Goal: Obtain resource: Obtain resource

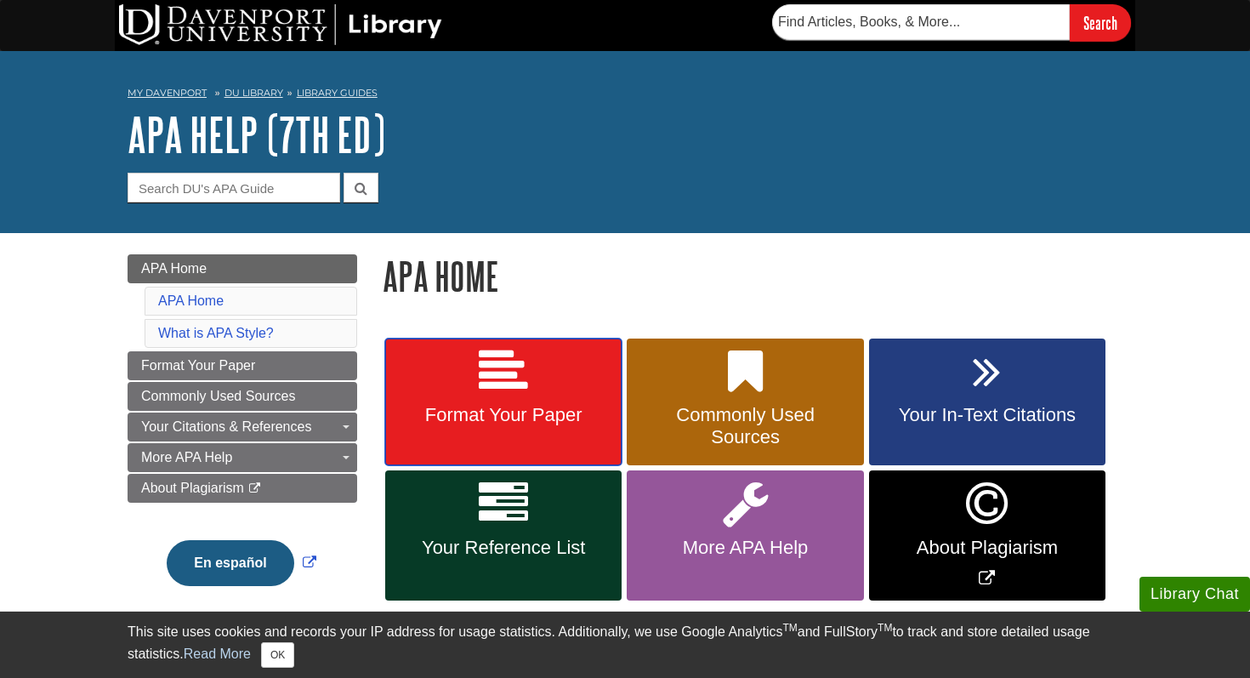
click at [478, 413] on span "Format Your Paper" at bounding box center [503, 415] width 211 height 22
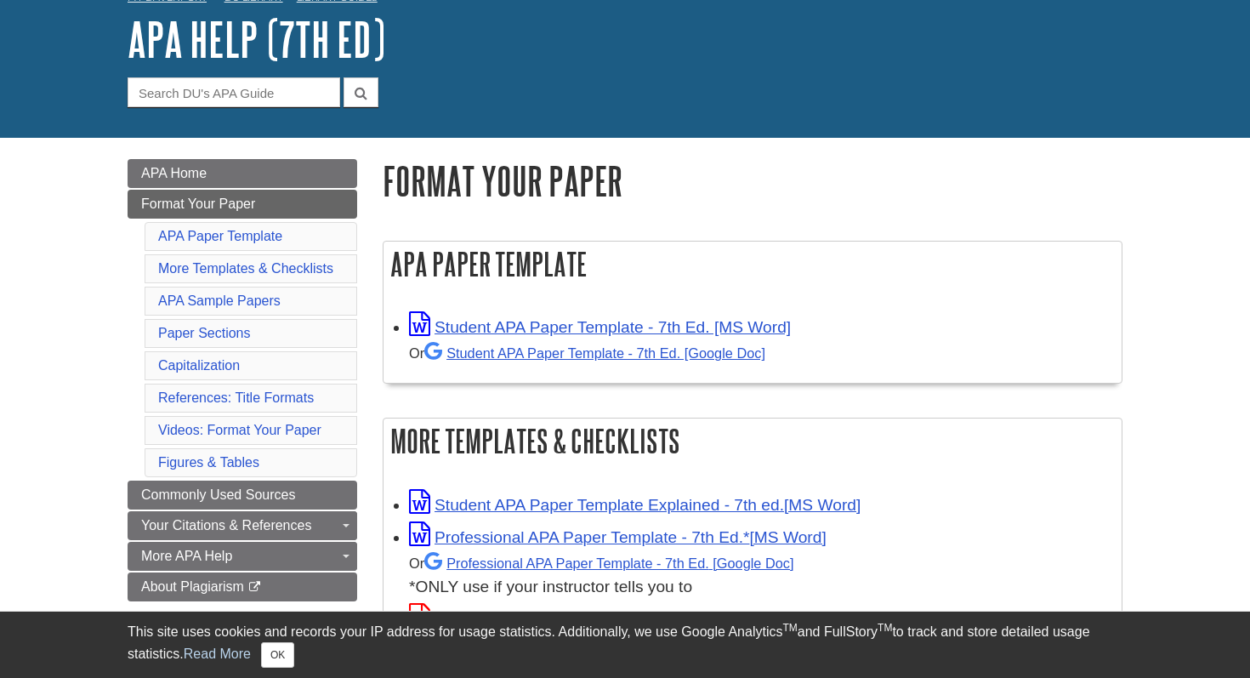
scroll to position [143, 0]
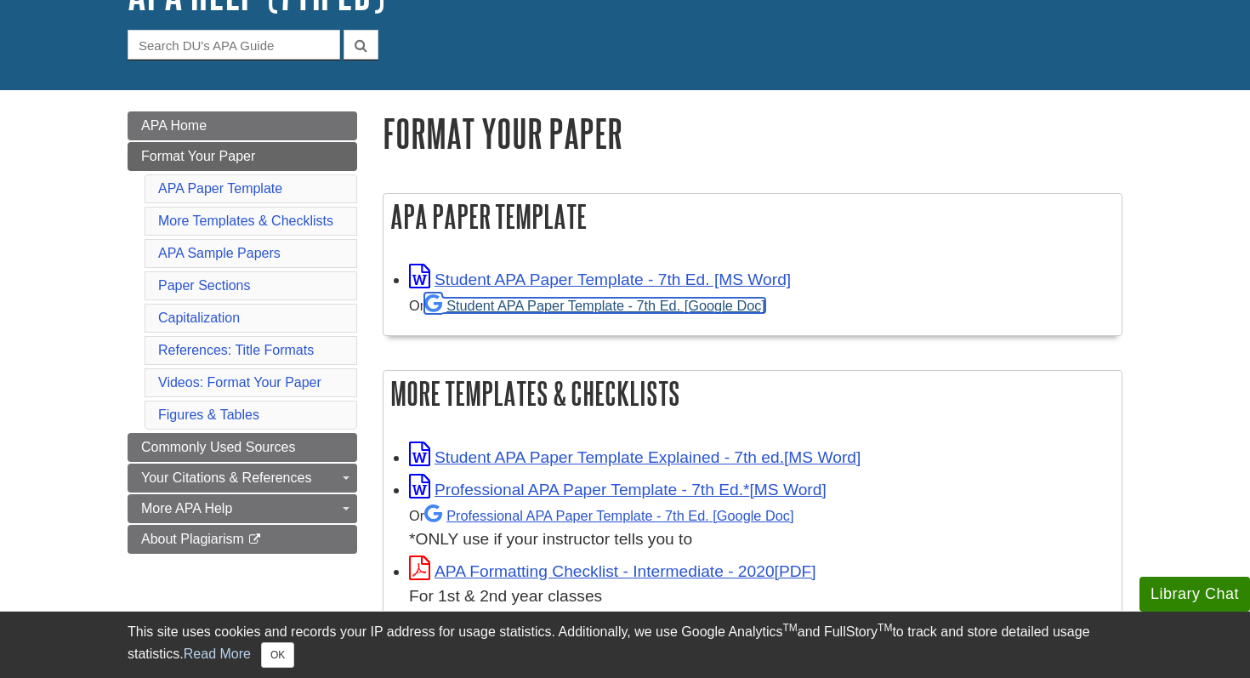
click at [581, 304] on link "Student APA Paper Template - 7th Ed. [Google Doc]" at bounding box center [594, 305] width 341 height 15
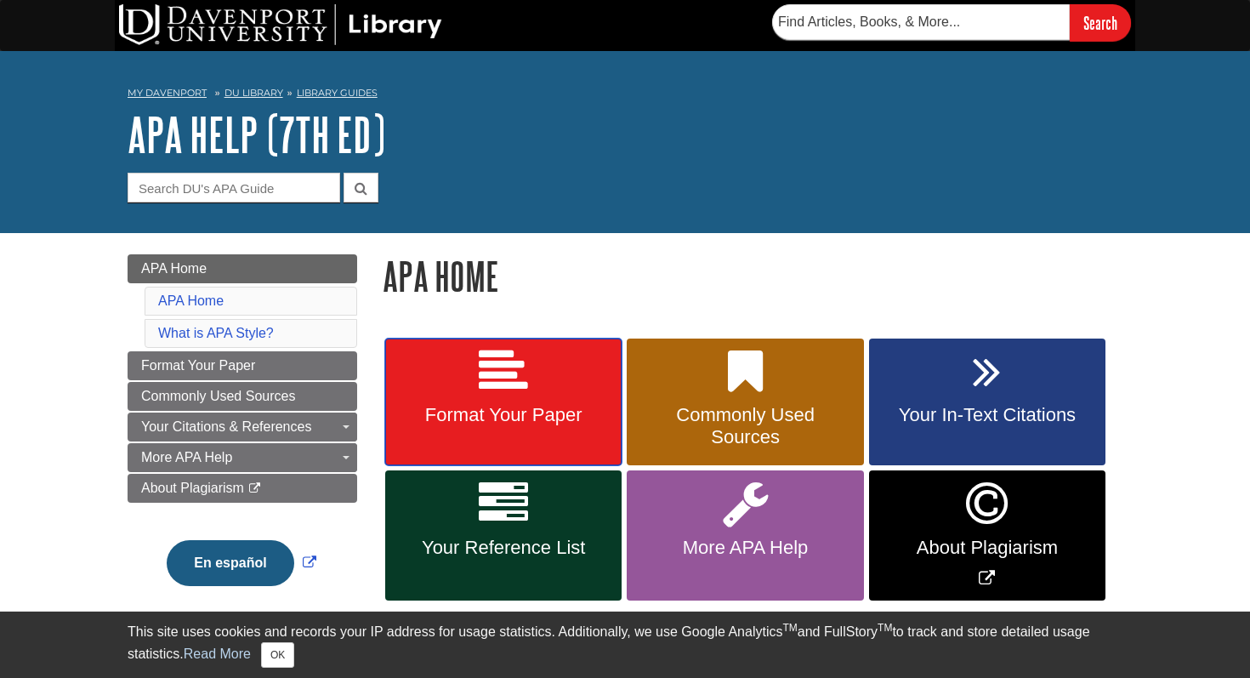
click at [488, 463] on link "Format Your Paper" at bounding box center [503, 402] width 236 height 128
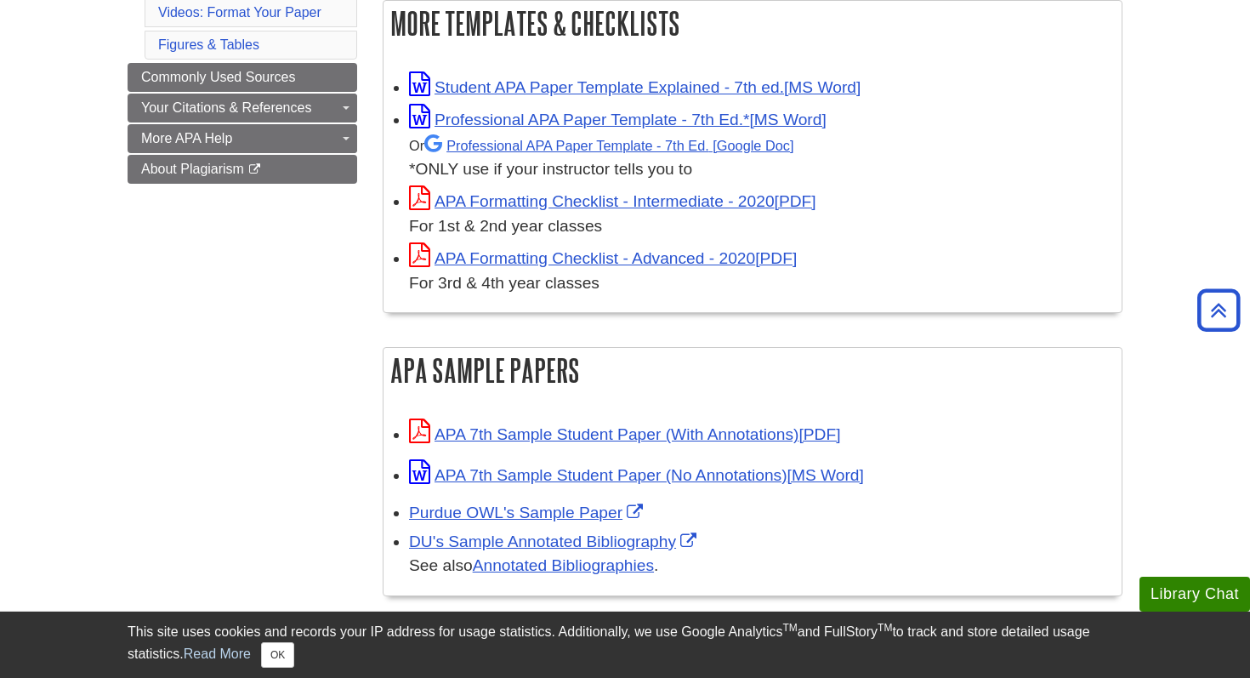
scroll to position [529, 0]
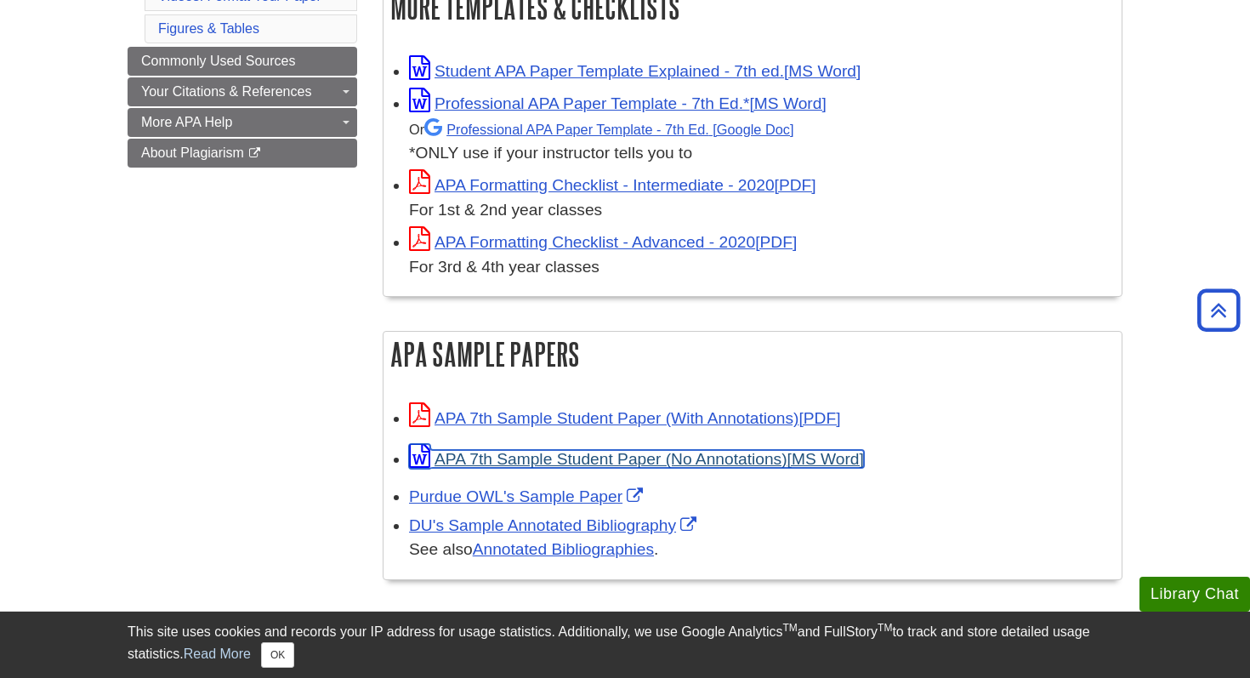
click at [561, 450] on link "APA 7th Sample Student Paper (No Annotations)" at bounding box center [636, 459] width 455 height 18
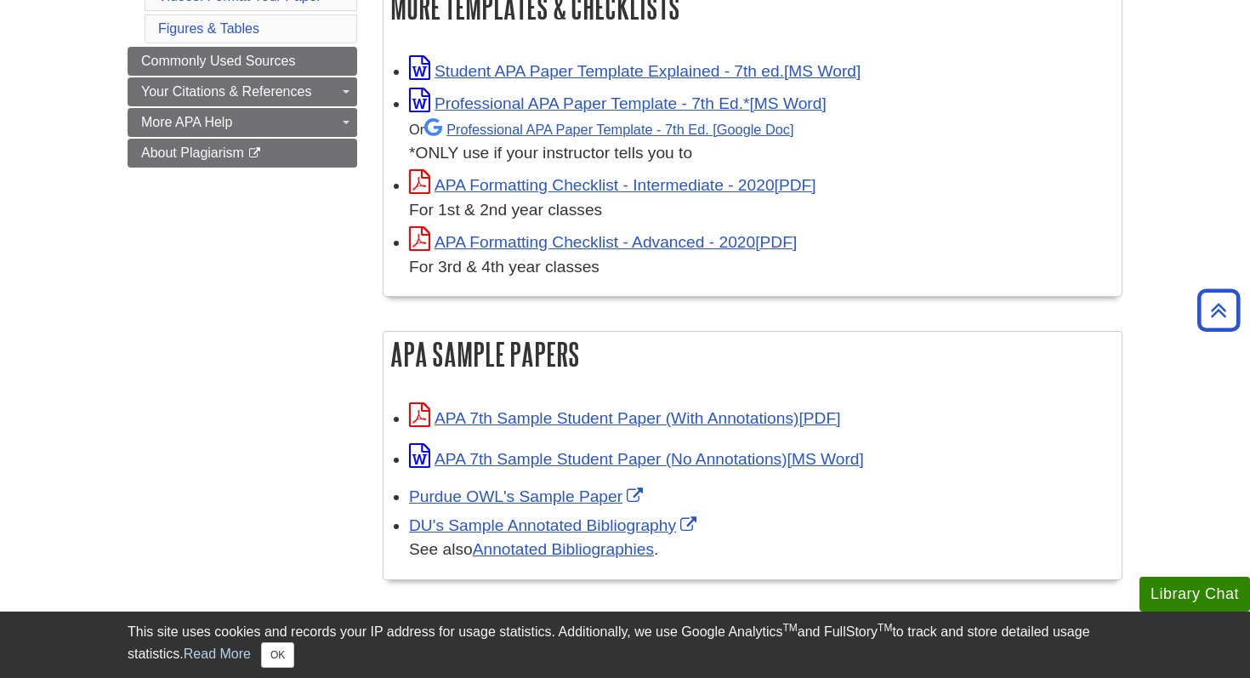
click at [1081, 26] on h2 "More Templates & Checklists" at bounding box center [752, 7] width 738 height 45
